Goal: Communication & Community: Answer question/provide support

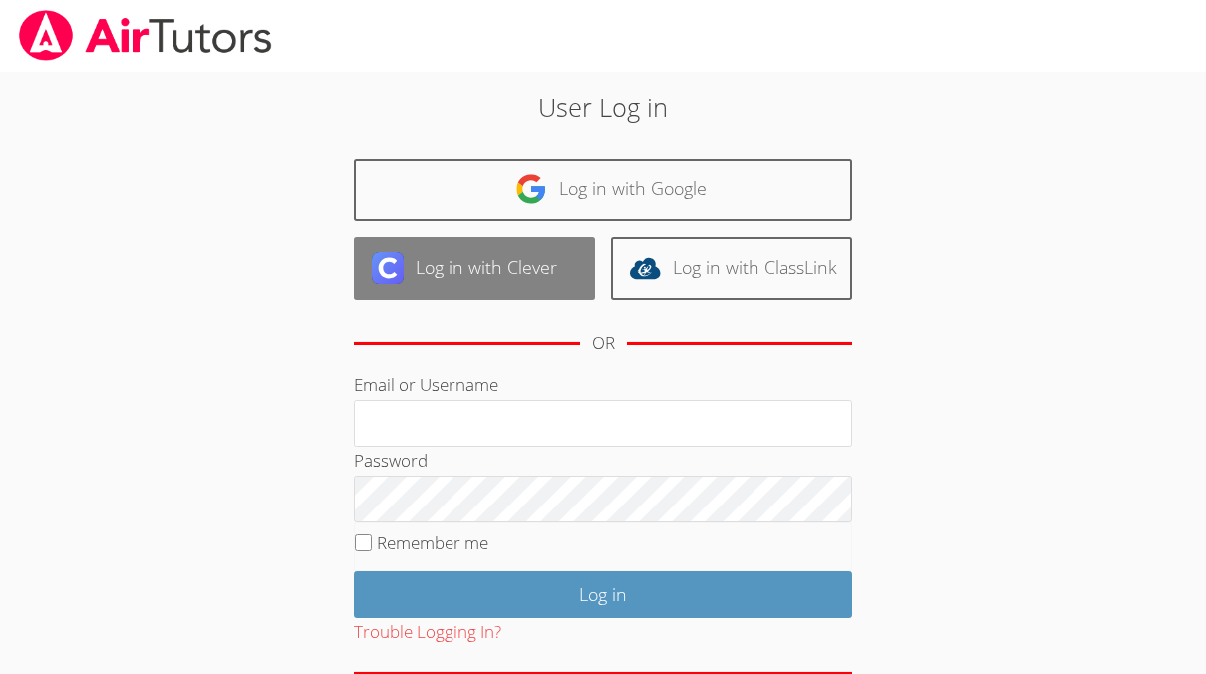
click at [424, 285] on link "Log in with Clever" at bounding box center [474, 268] width 241 height 63
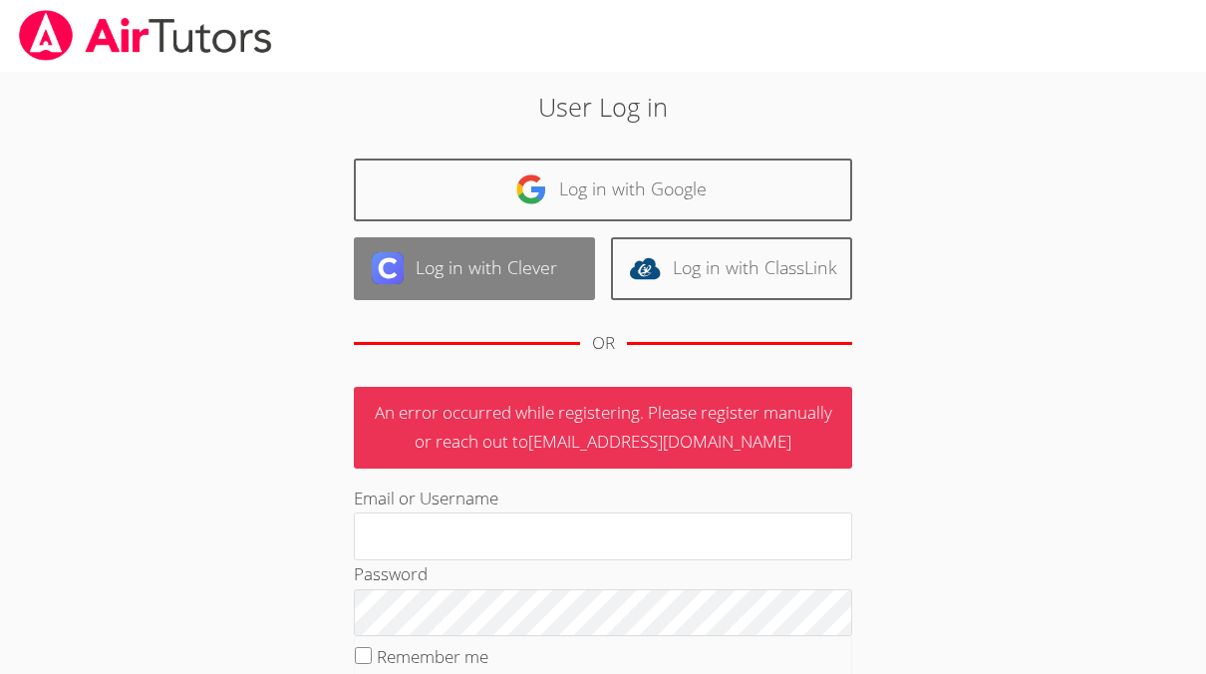
click at [495, 267] on link "Log in with Clever" at bounding box center [474, 268] width 241 height 63
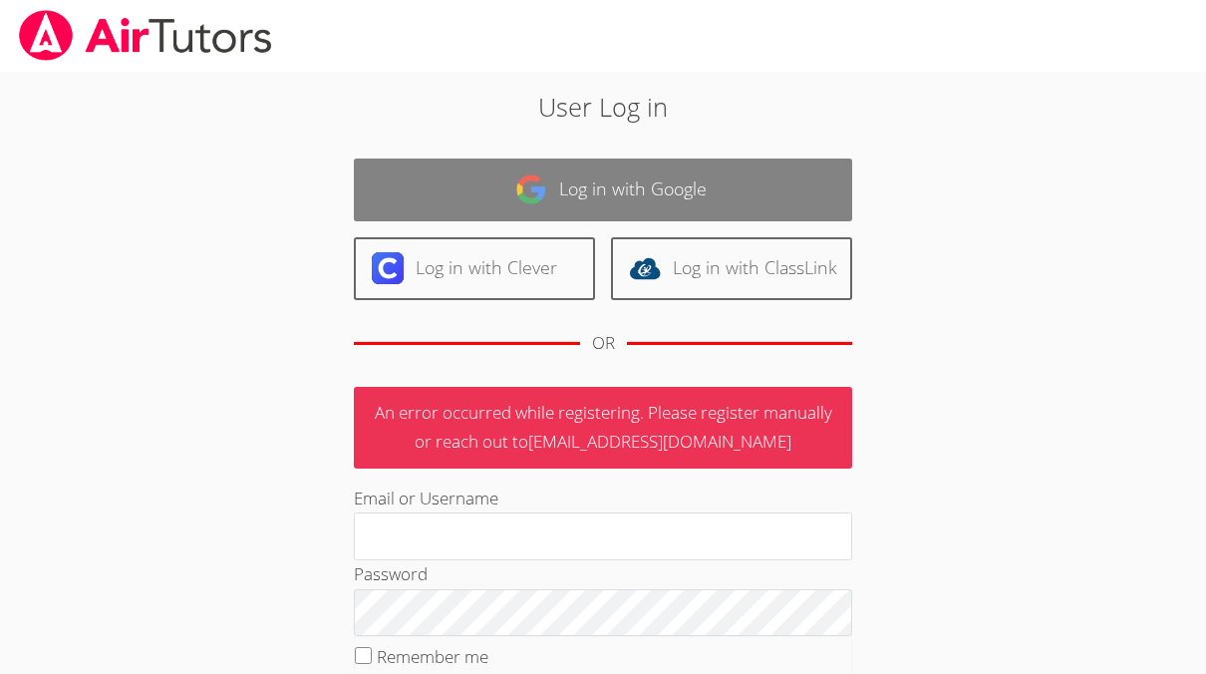
click at [647, 203] on link "Log in with Google" at bounding box center [603, 189] width 498 height 63
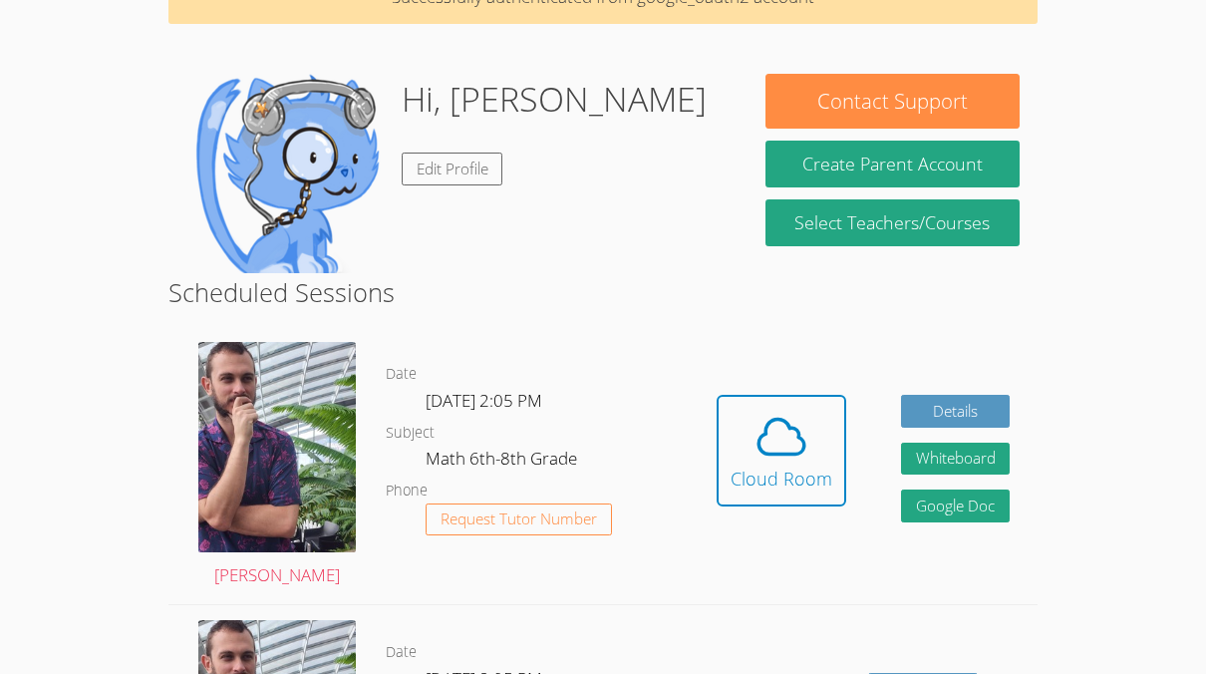
scroll to position [121, 0]
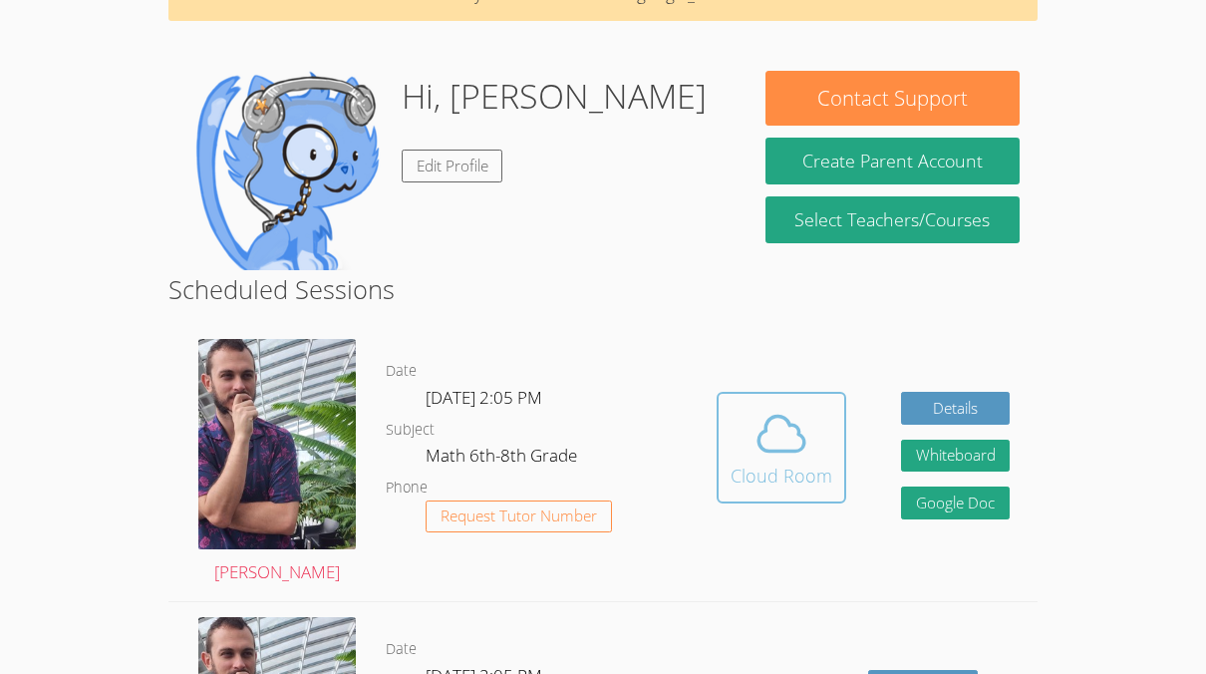
click at [762, 425] on icon at bounding box center [782, 434] width 56 height 56
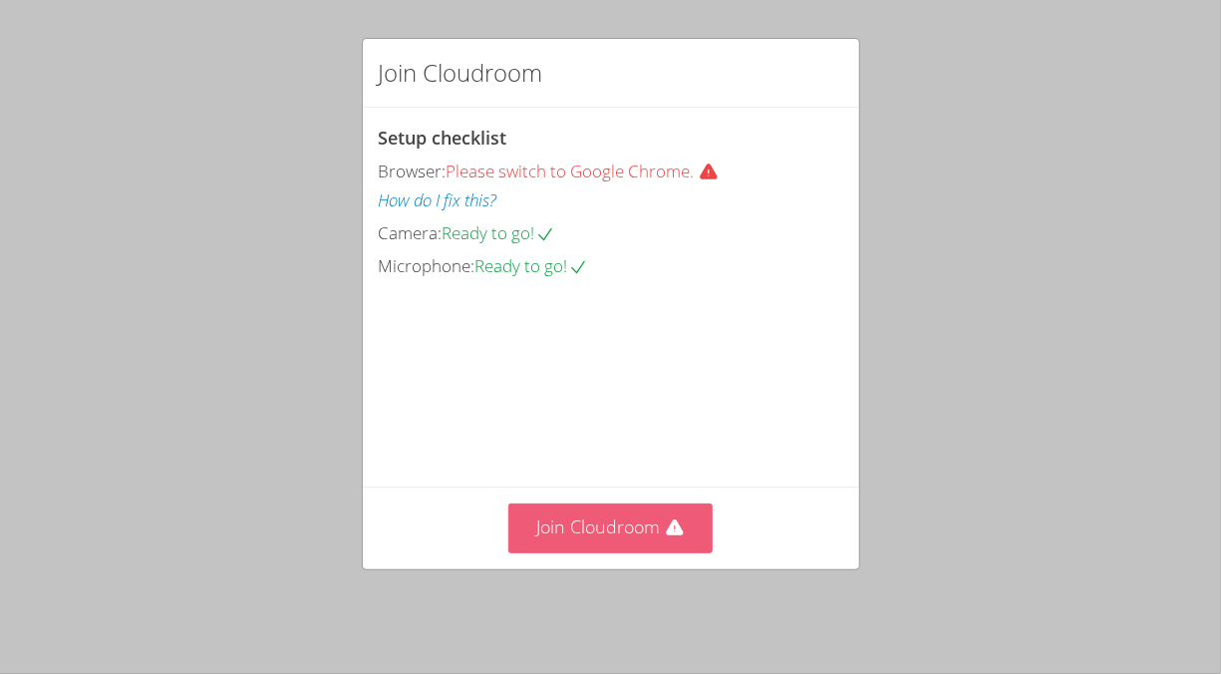
click at [597, 542] on button "Join Cloudroom" at bounding box center [610, 527] width 204 height 49
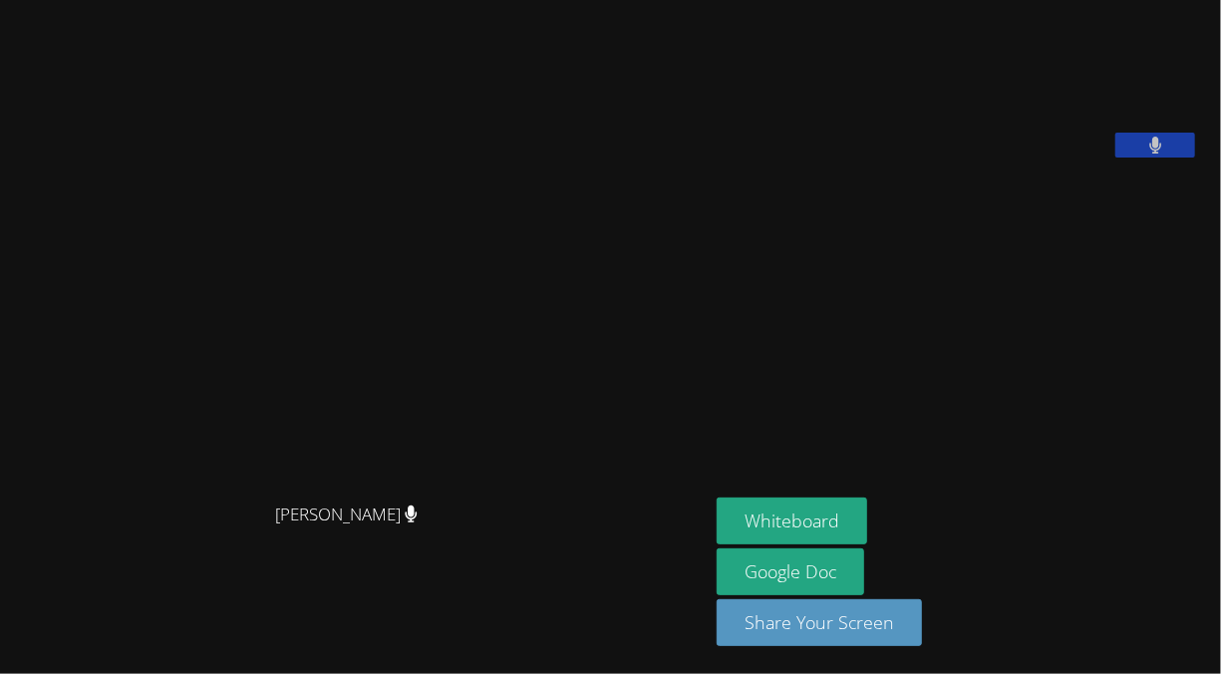
click at [1016, 129] on video at bounding box center [866, 83] width 299 height 150
click at [1153, 157] on button at bounding box center [1155, 145] width 80 height 25
click at [820, 519] on button "Whiteboard" at bounding box center [792, 520] width 151 height 47
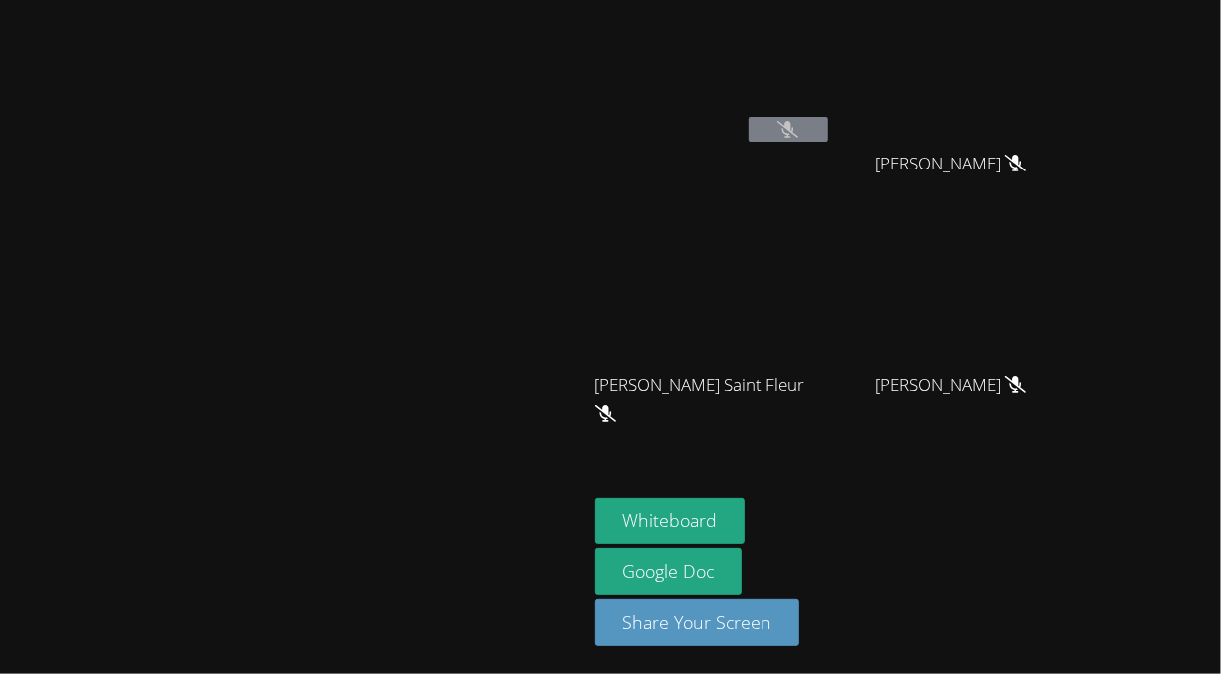
click at [798, 130] on icon at bounding box center [787, 129] width 21 height 17
click at [798, 128] on icon at bounding box center [787, 129] width 21 height 17
click at [828, 128] on button at bounding box center [789, 129] width 80 height 25
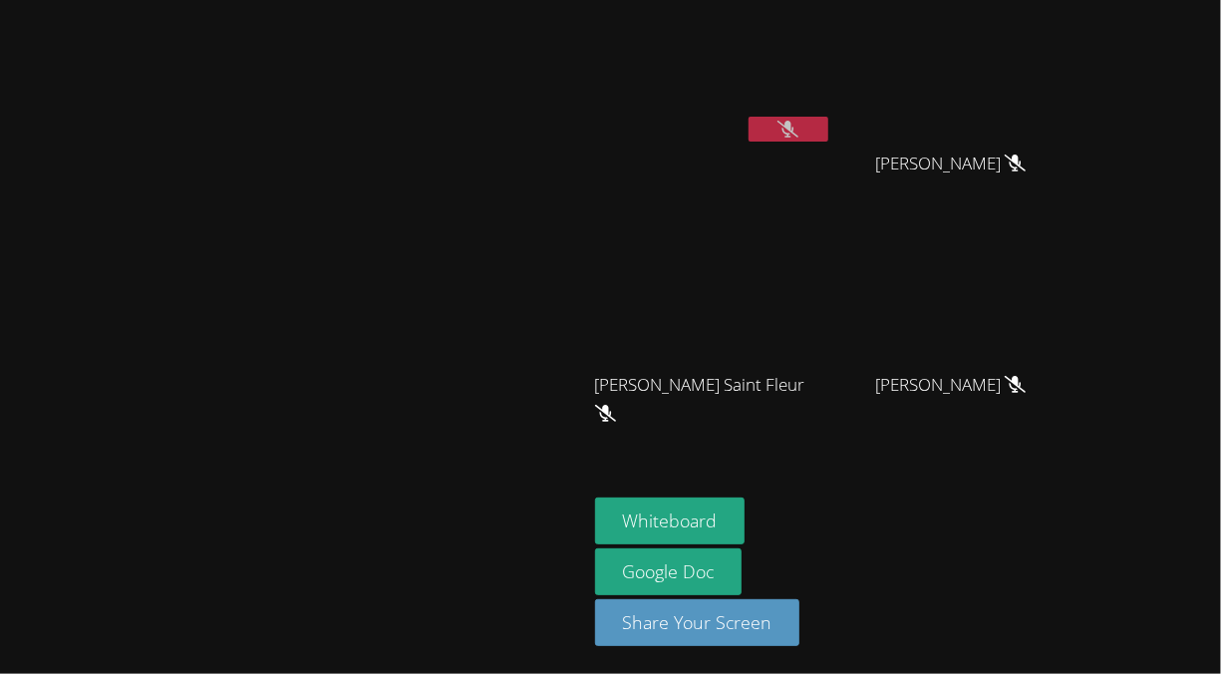
click at [798, 128] on icon at bounding box center [787, 129] width 21 height 17
click at [828, 128] on button at bounding box center [789, 129] width 80 height 25
click at [579, 83] on div "[PERSON_NAME]" at bounding box center [293, 337] width 571 height 658
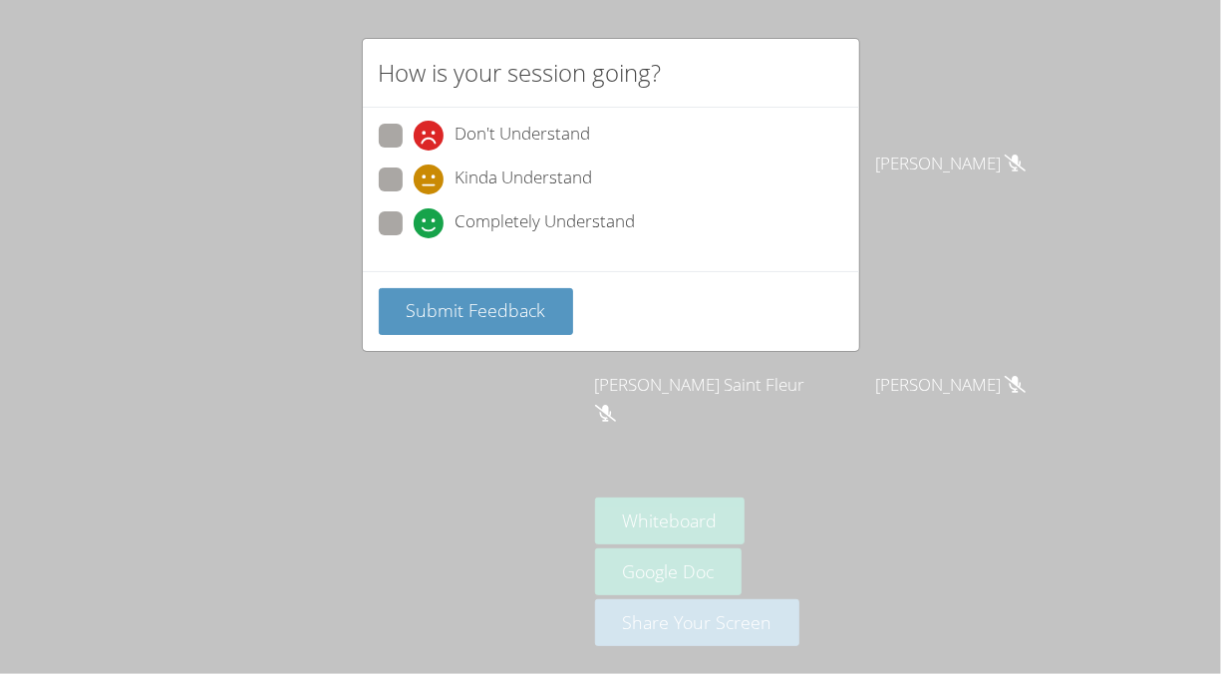
click at [414, 194] on span at bounding box center [414, 194] width 0 height 0
click at [414, 179] on input "Kinda Understand" at bounding box center [422, 175] width 17 height 17
radio input "true"
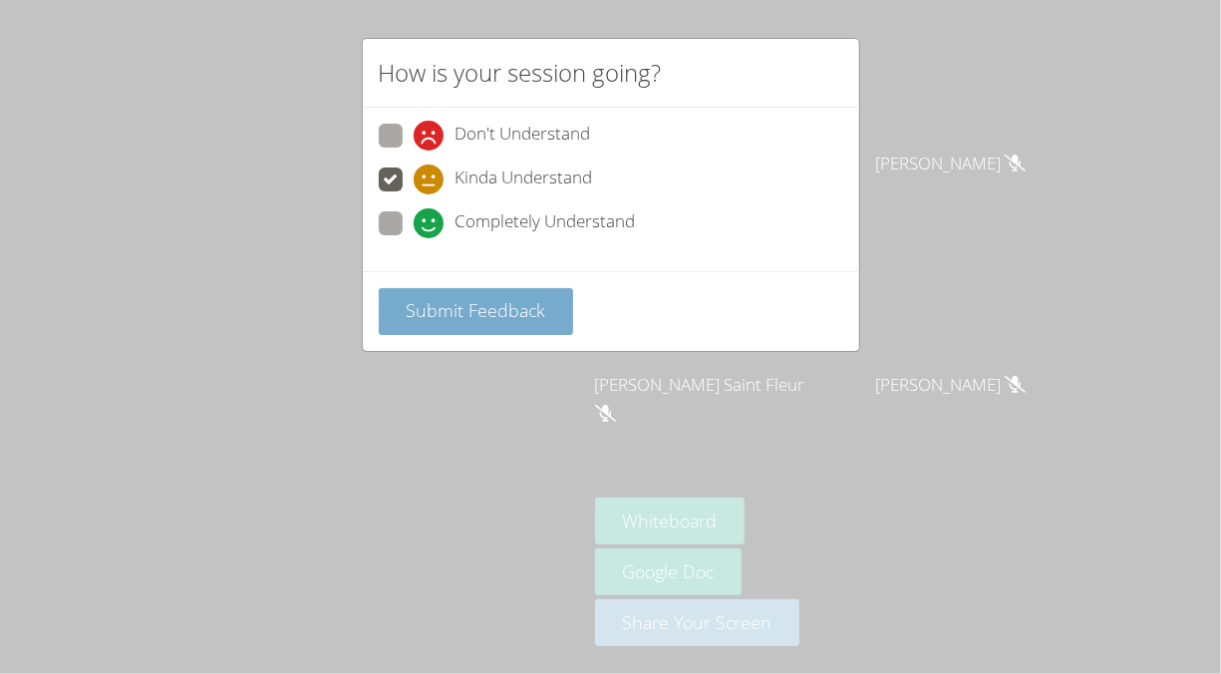
click at [478, 311] on span "Submit Feedback" at bounding box center [476, 310] width 140 height 24
